Goal: Navigation & Orientation: Find specific page/section

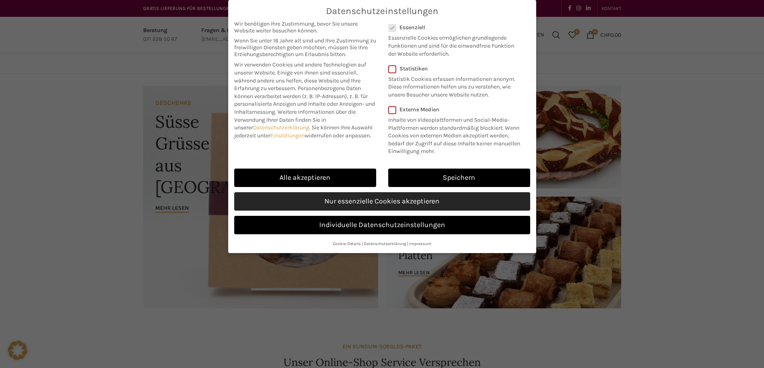
click at [411, 211] on link "Nur essenzielle Cookies akzeptieren" at bounding box center [382, 201] width 296 height 18
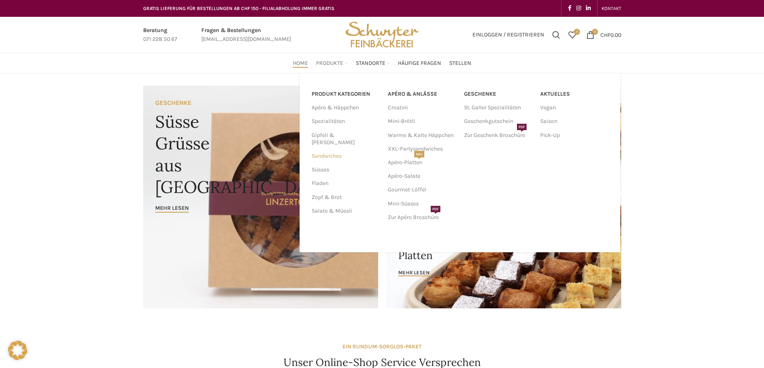
click at [320, 150] on link "Sandwiches" at bounding box center [344, 157] width 67 height 14
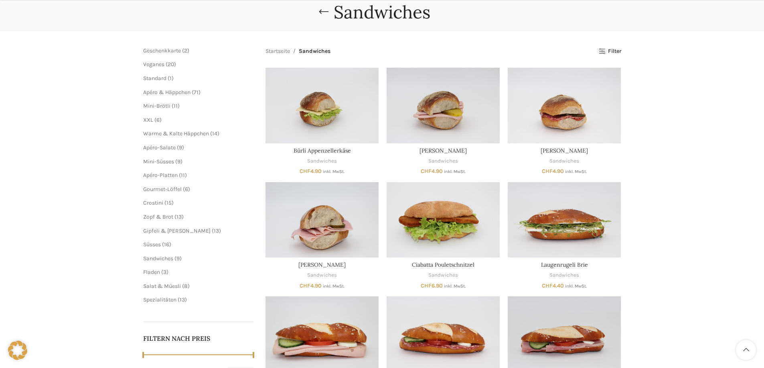
scroll to position [120, 0]
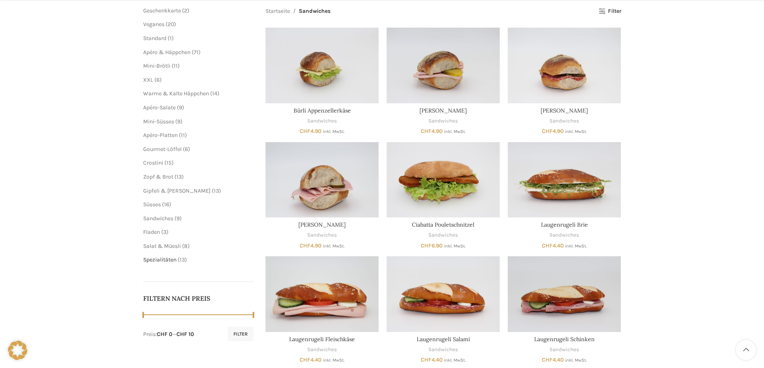
click at [160, 257] on span "Spezialitäten" at bounding box center [159, 260] width 33 height 7
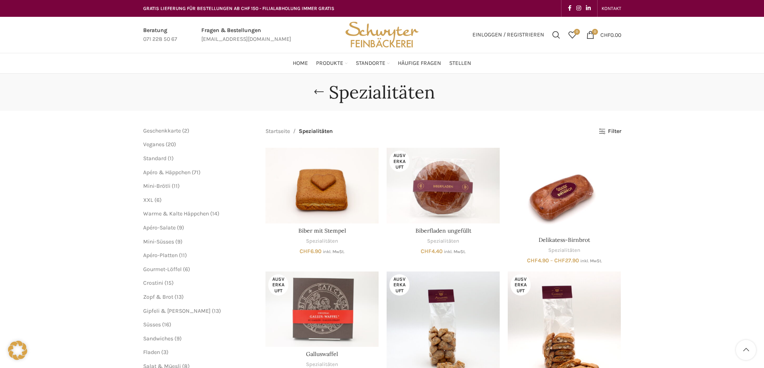
scroll to position [160, 0]
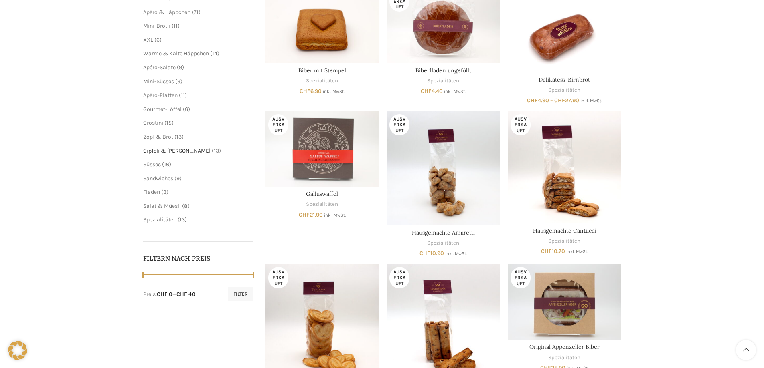
click at [154, 153] on span "Gipfeli & [PERSON_NAME]" at bounding box center [176, 151] width 67 height 7
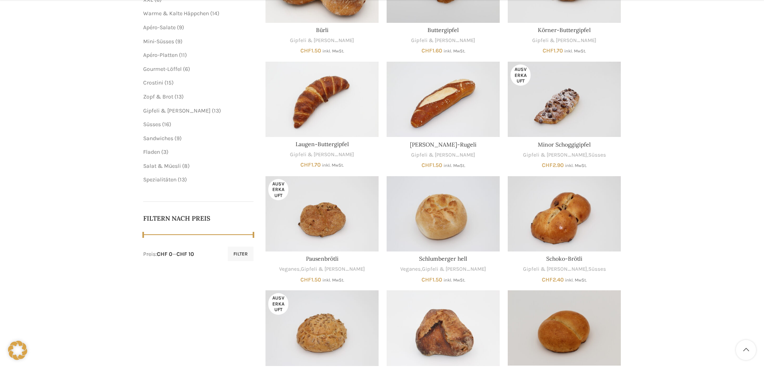
scroll to position [321, 0]
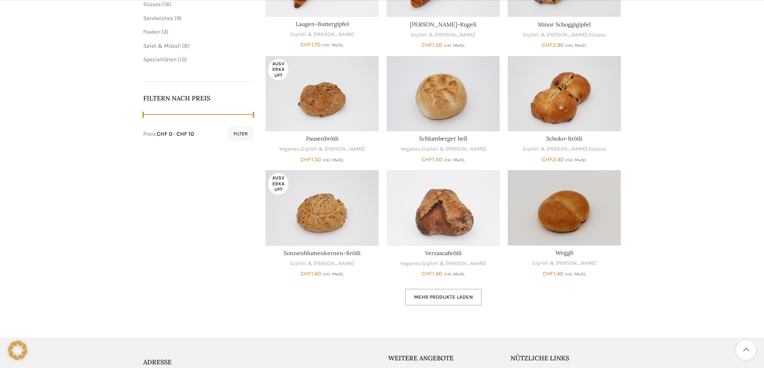
click at [439, 296] on span "Mehr Produkte laden" at bounding box center [443, 297] width 59 height 6
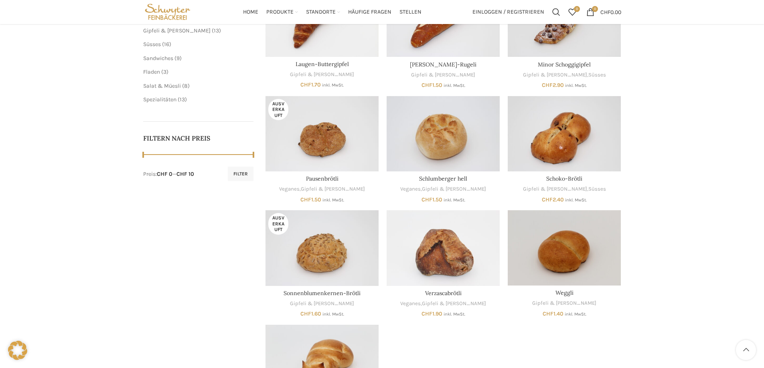
scroll to position [241, 0]
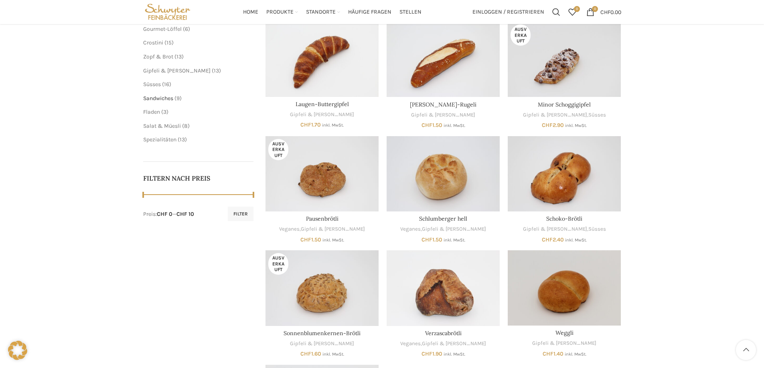
click at [158, 100] on span "Sandwiches" at bounding box center [158, 98] width 30 height 7
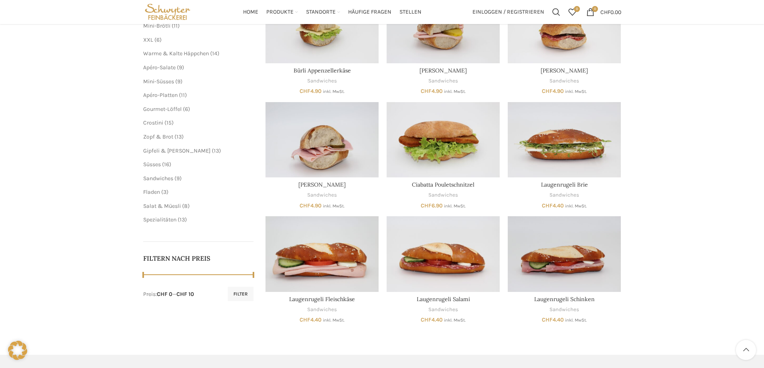
scroll to position [40, 0]
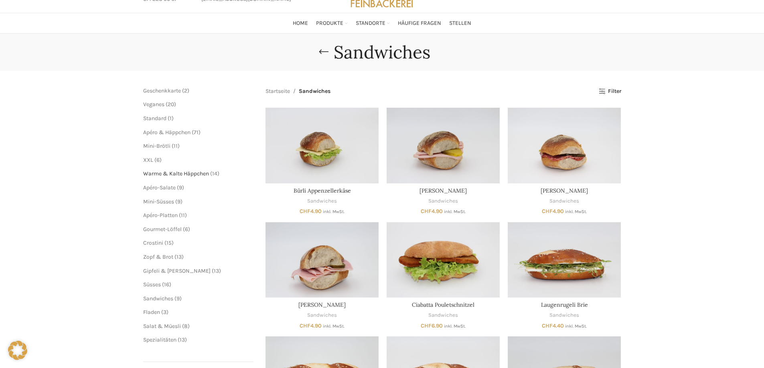
click at [156, 173] on span "Warme & Kalte Häppchen" at bounding box center [176, 173] width 66 height 7
